Goal: Find specific page/section: Find specific page/section

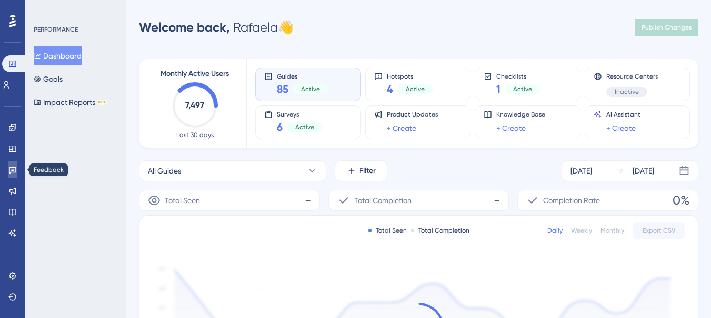
click at [8, 169] on link at bounding box center [12, 169] width 8 height 17
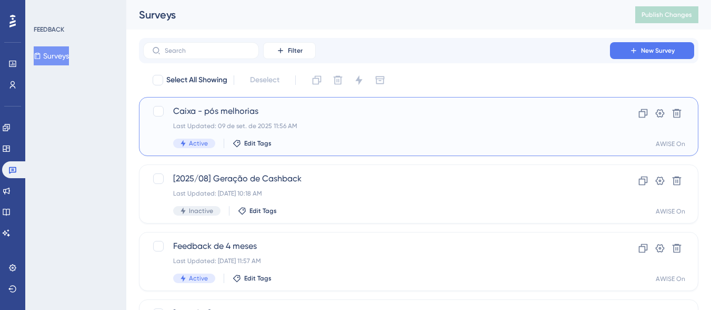
click at [241, 113] on span "Caixa - pós melhorias" at bounding box center [376, 111] width 407 height 13
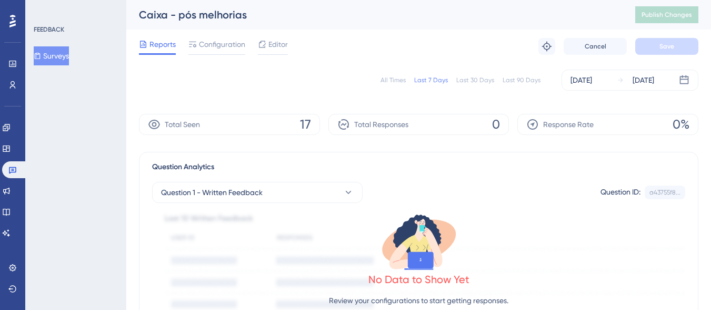
click at [227, 83] on div "All Times Last 7 Days Last 30 Days Last 90 Days Sep 09 2025 Sep 10 2025" at bounding box center [419, 80] width 560 height 21
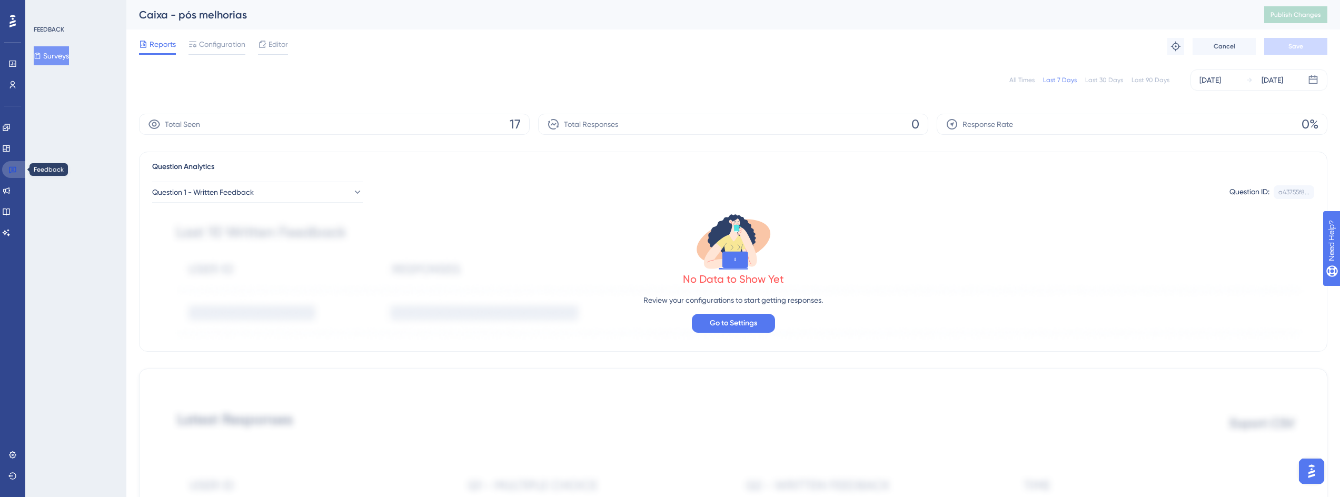
click at [7, 175] on link at bounding box center [14, 169] width 25 height 17
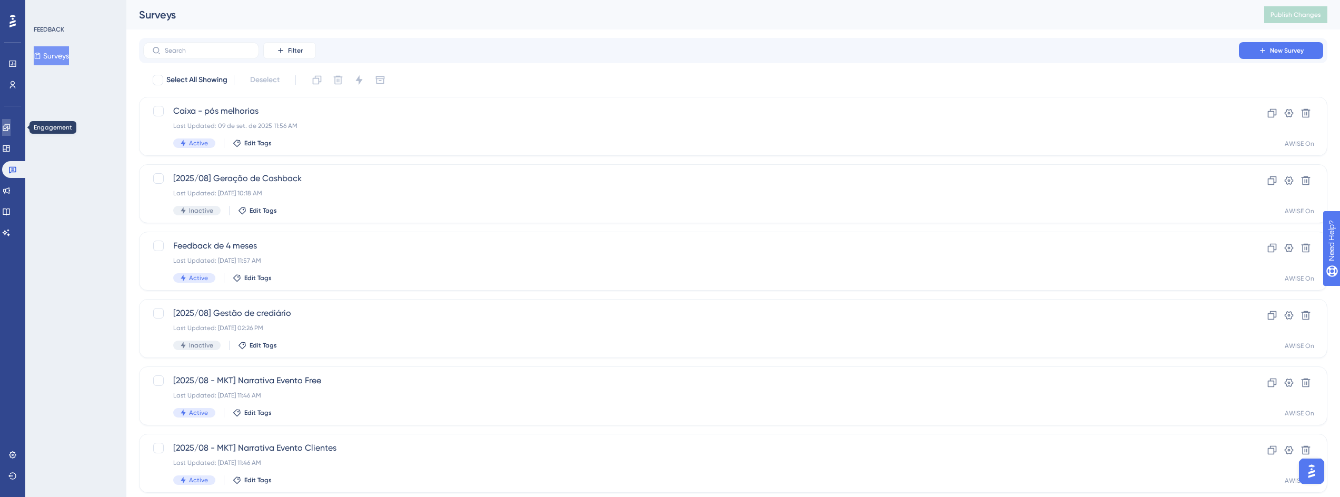
click at [11, 129] on icon at bounding box center [6, 127] width 8 height 8
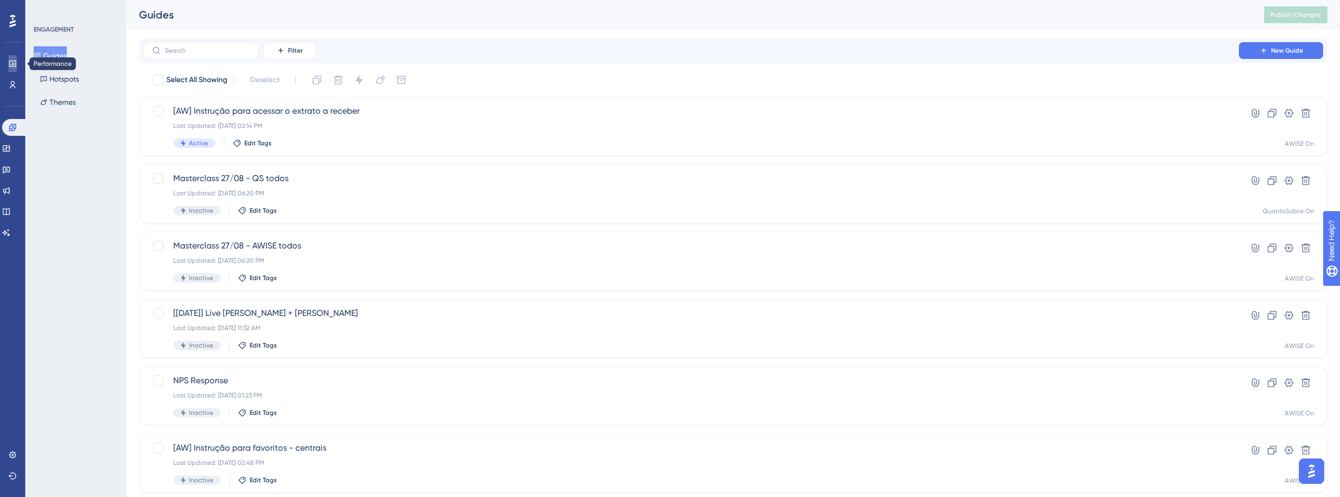
click at [8, 65] on link at bounding box center [12, 63] width 8 height 17
